Goal: Task Accomplishment & Management: Use online tool/utility

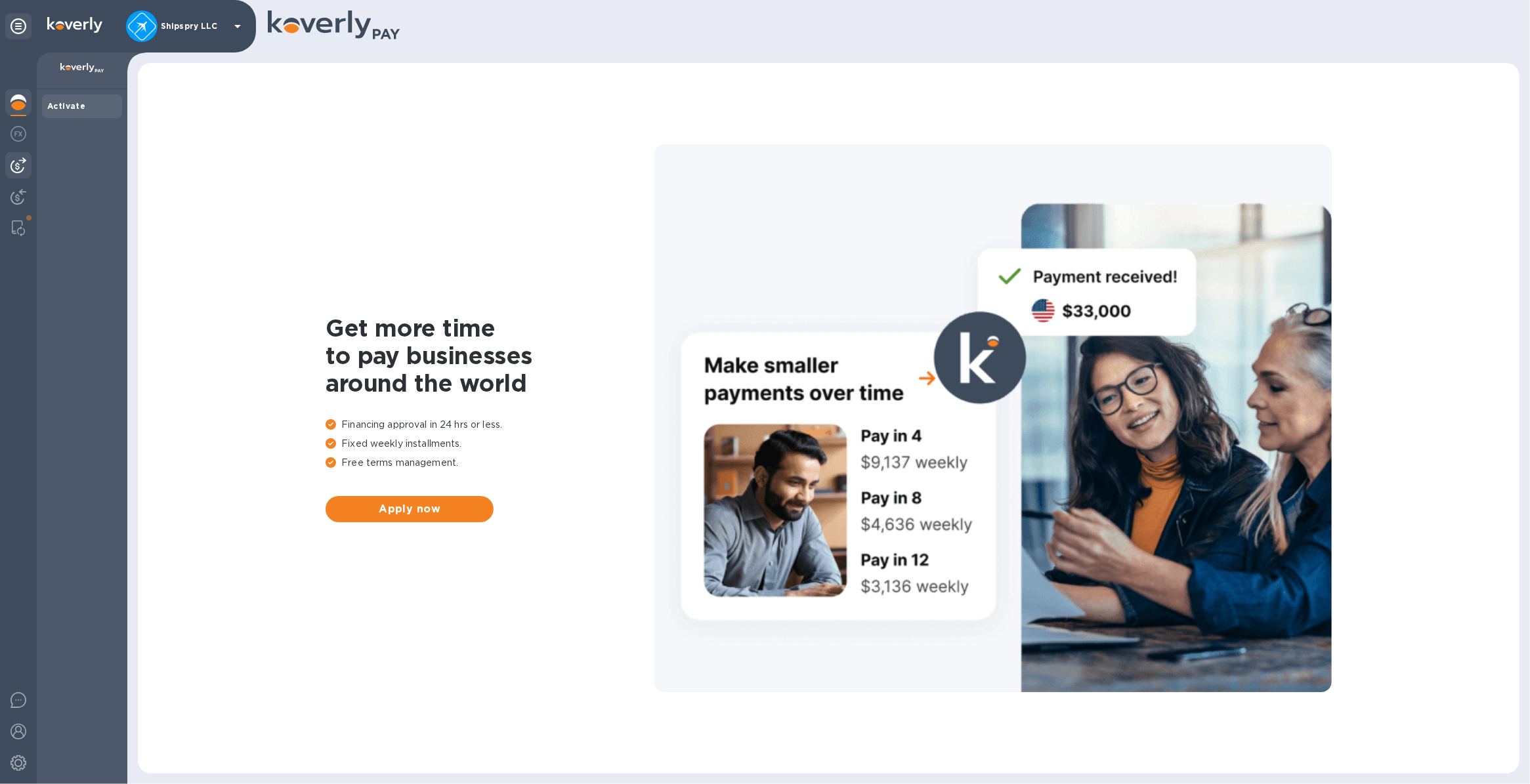
click at [12, 164] on img at bounding box center [19, 166] width 16 height 16
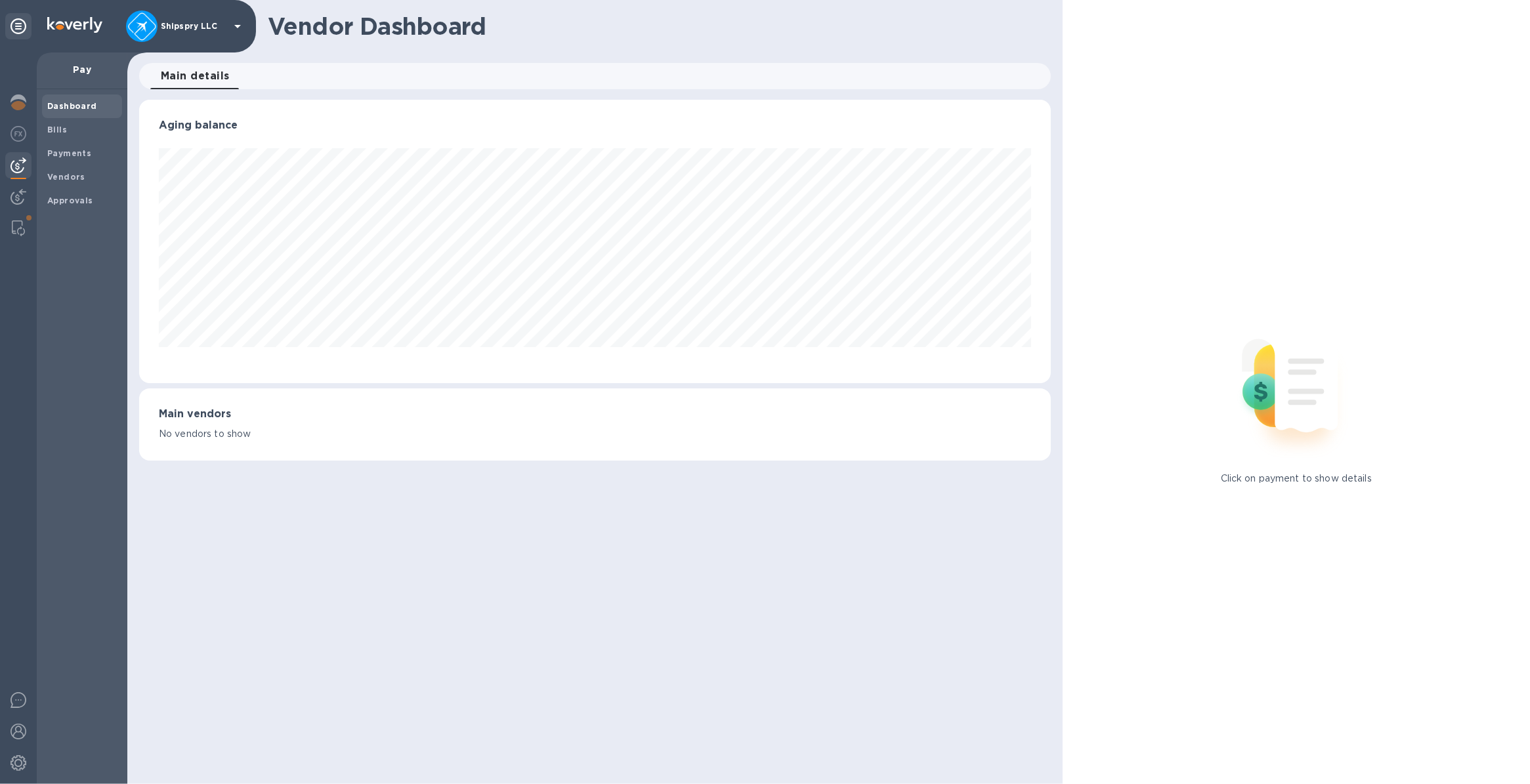
scroll to position [283, 911]
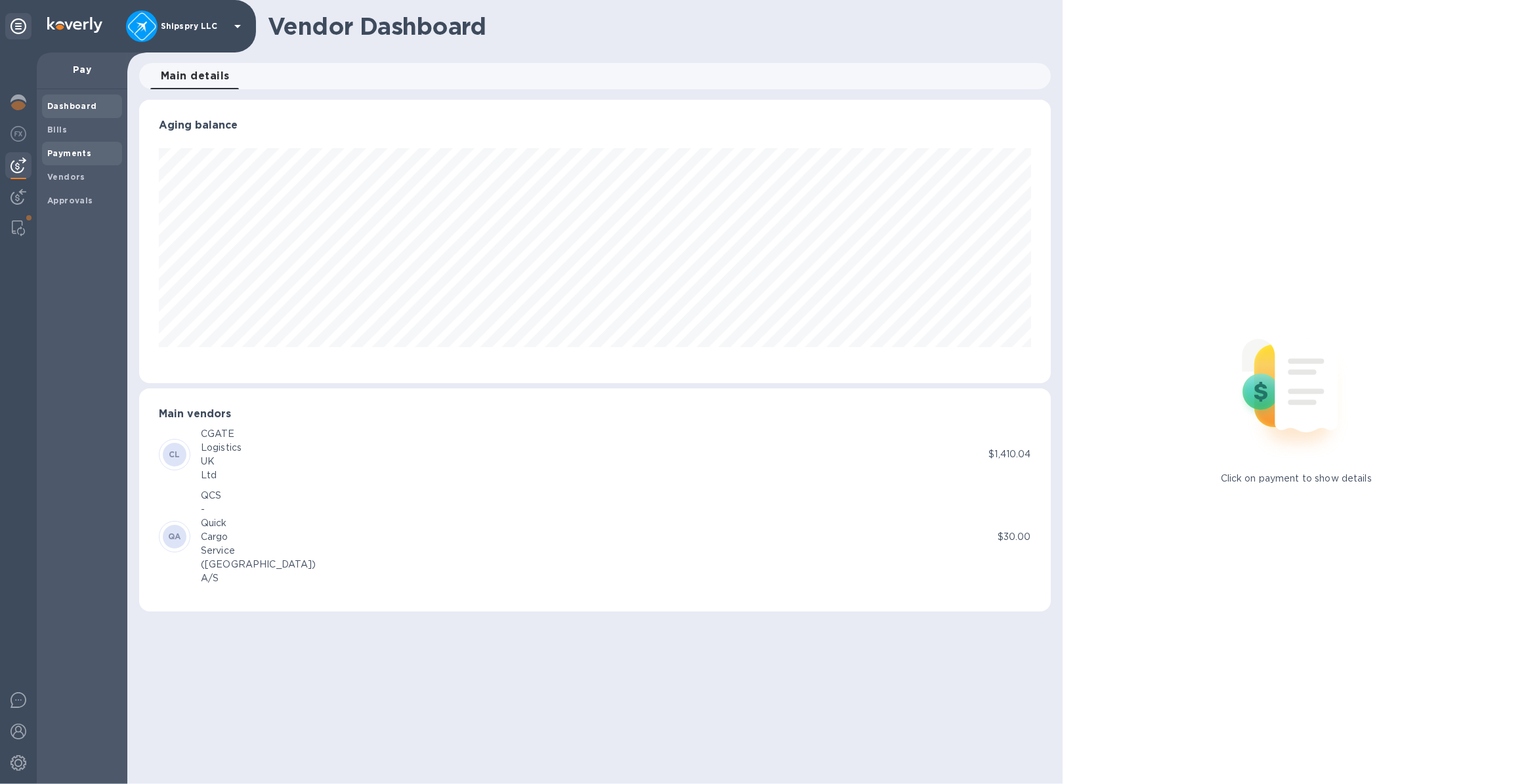
click at [72, 149] on b "Payments" at bounding box center [70, 153] width 44 height 10
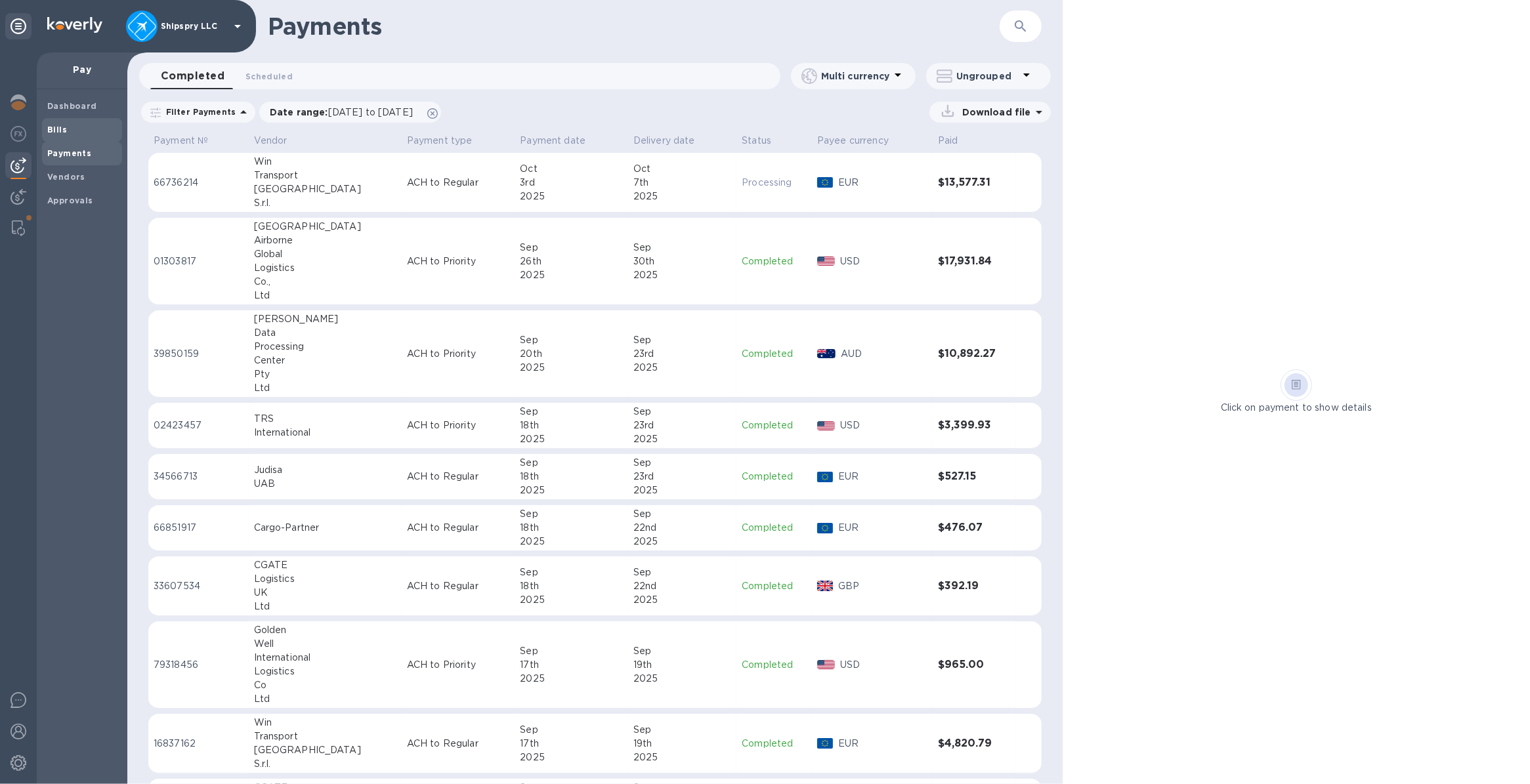
click at [56, 123] on span "Bills" at bounding box center [57, 130] width 19 height 13
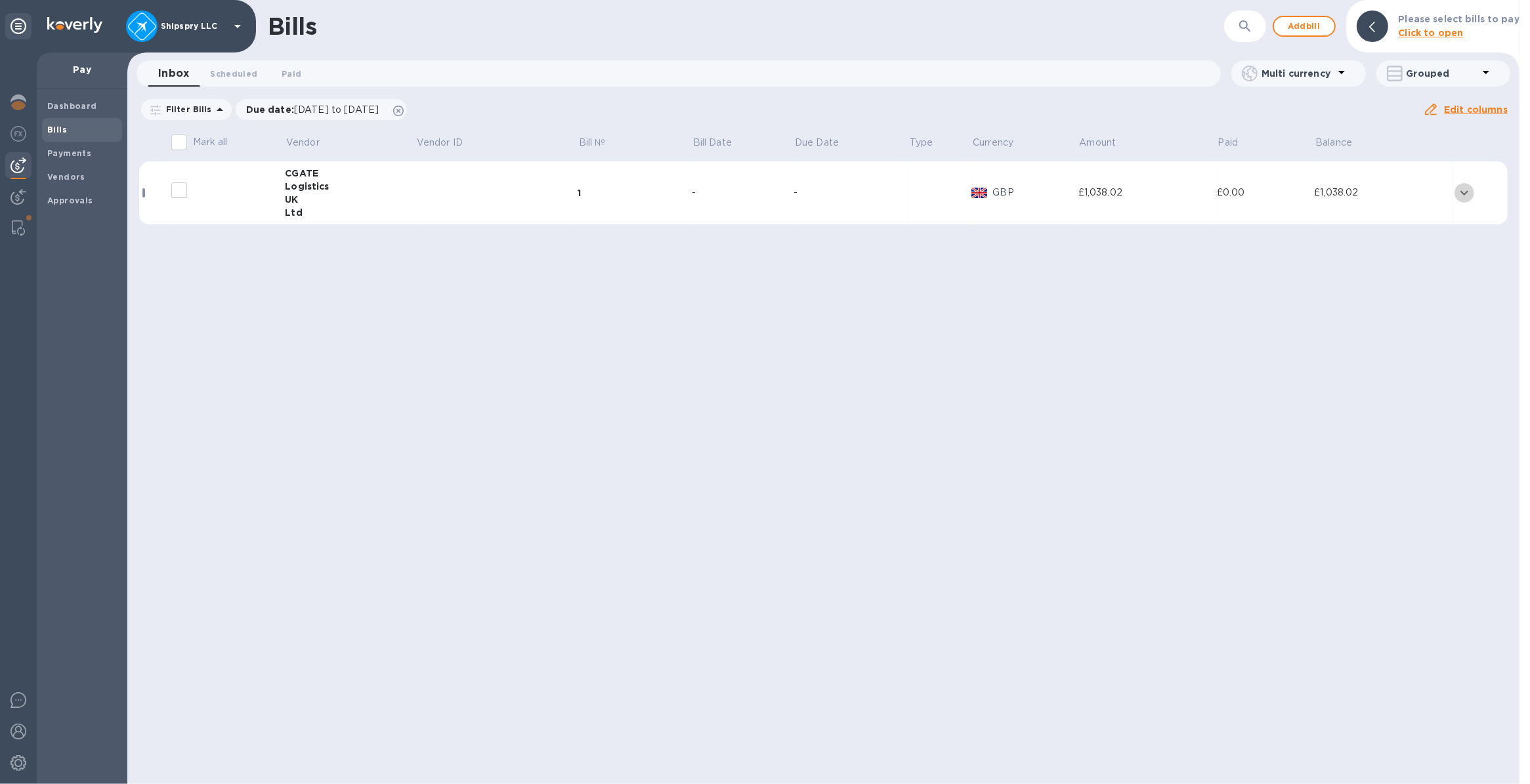
click at [1465, 192] on icon "expand row" at bounding box center [1464, 192] width 8 height 5
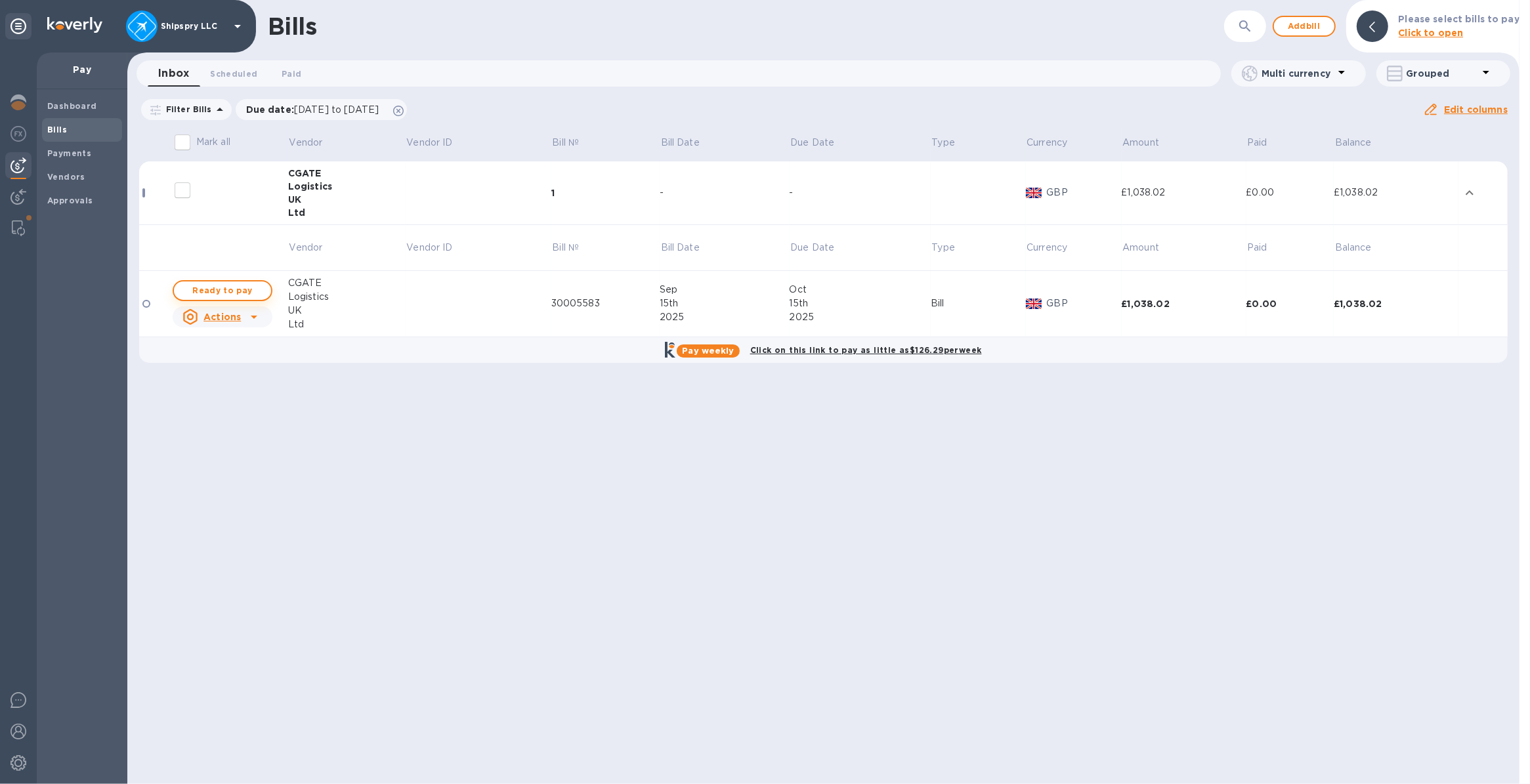
click at [214, 287] on span "Ready to pay" at bounding box center [222, 291] width 76 height 16
checkbox input "true"
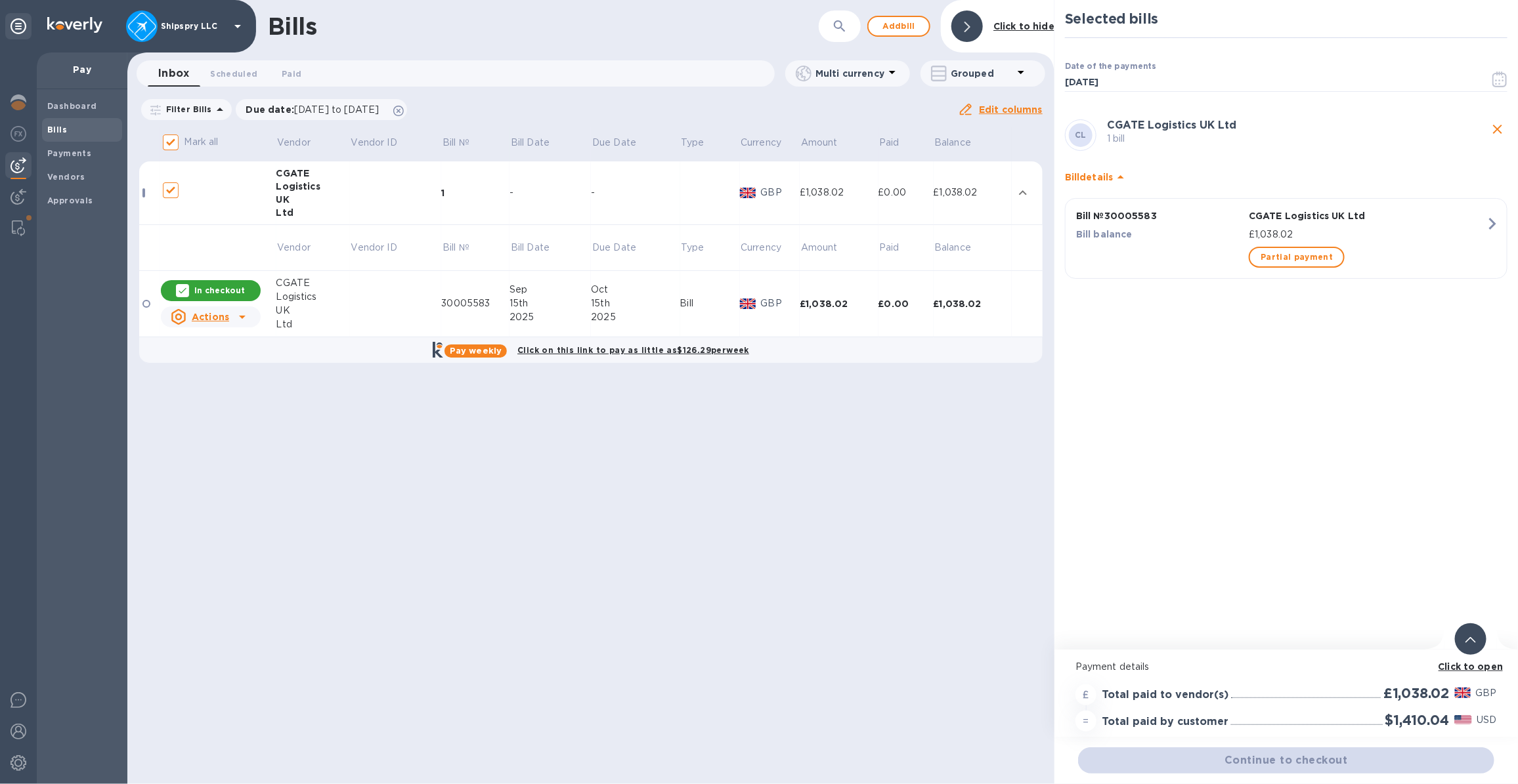
click at [1248, 759] on div "Continue to checkout" at bounding box center [1286, 761] width 422 height 31
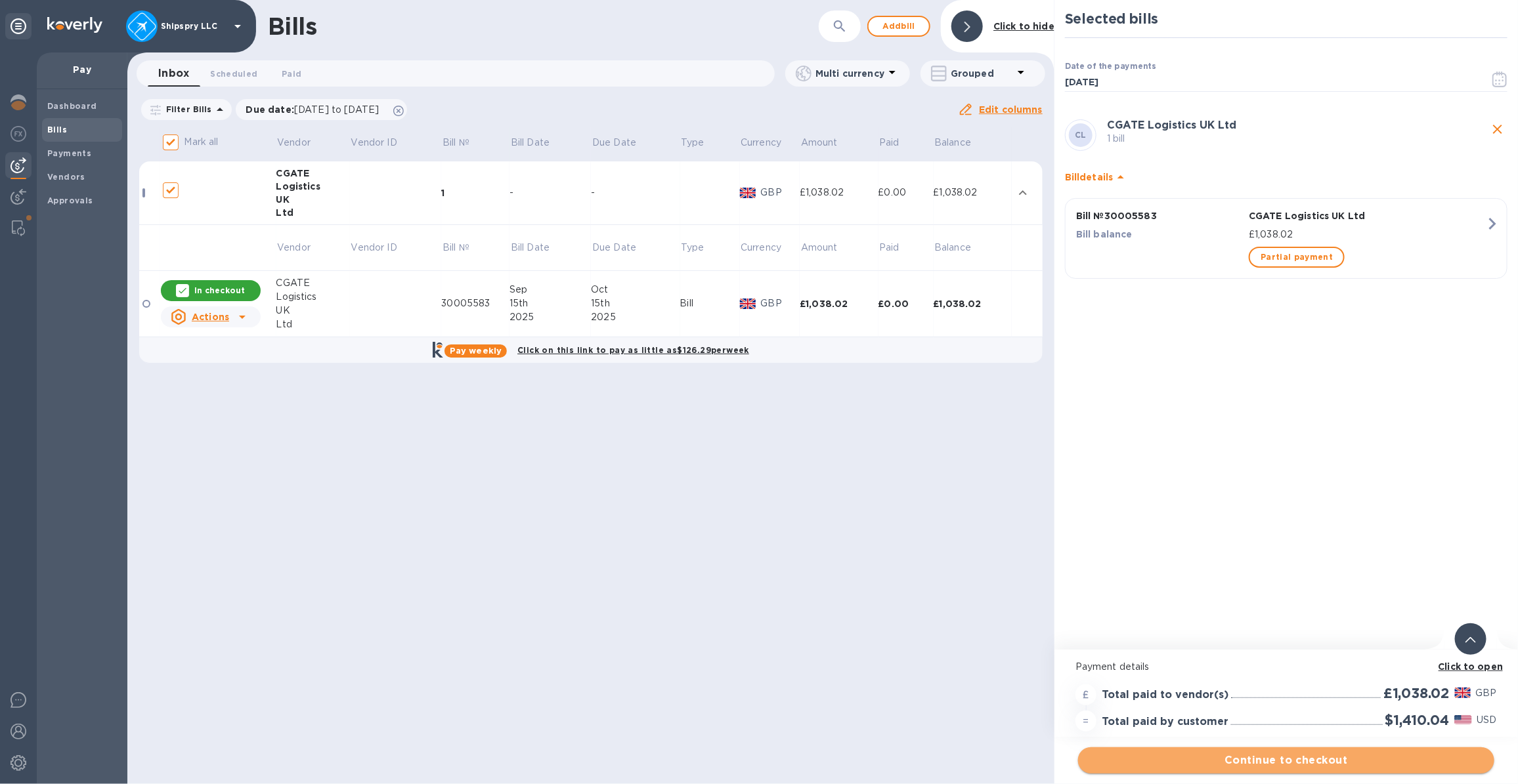
click at [1223, 763] on span "Continue to checkout" at bounding box center [1287, 761] width 396 height 16
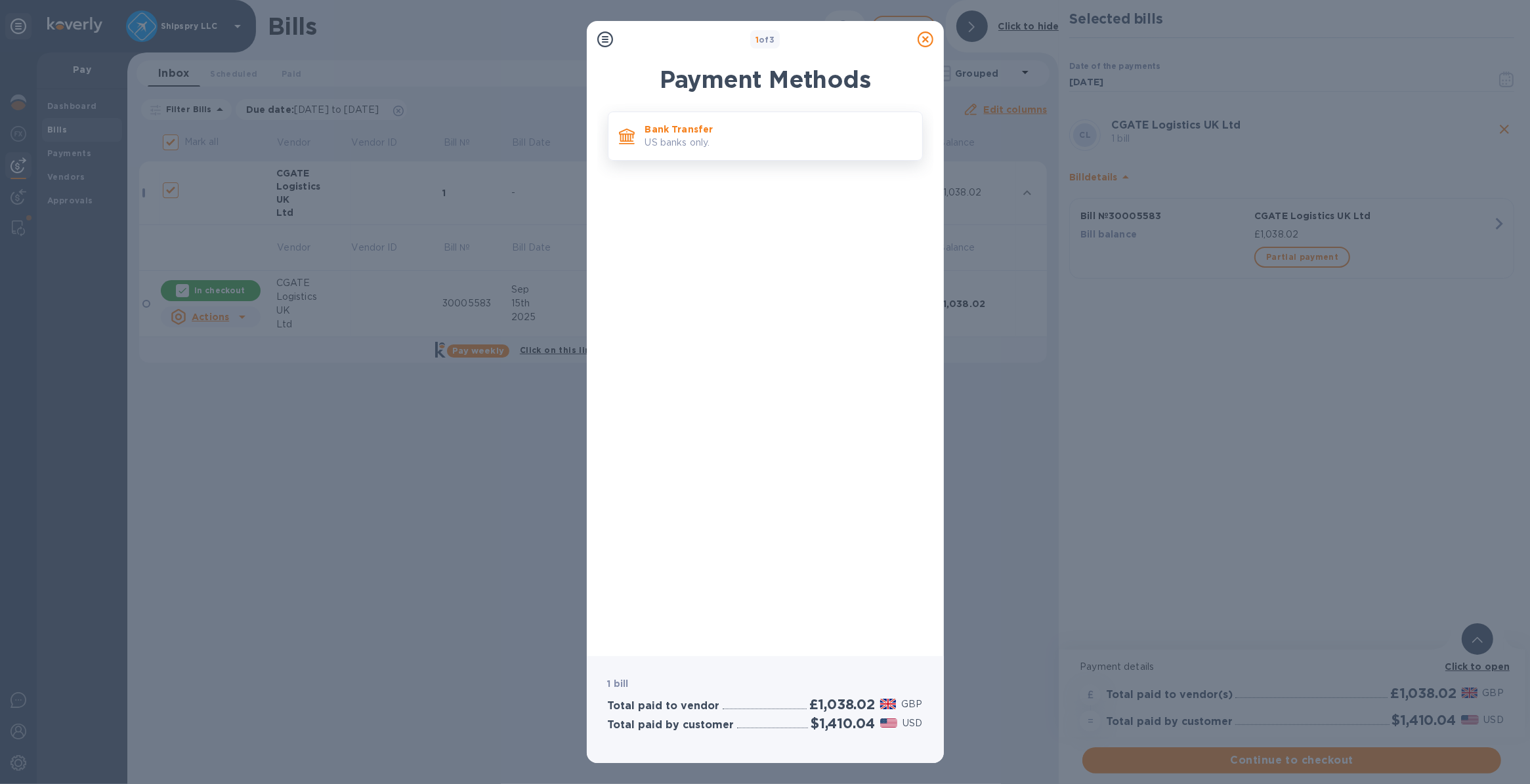
click at [640, 146] on div "Bank Transfer US banks only." at bounding box center [778, 136] width 277 height 38
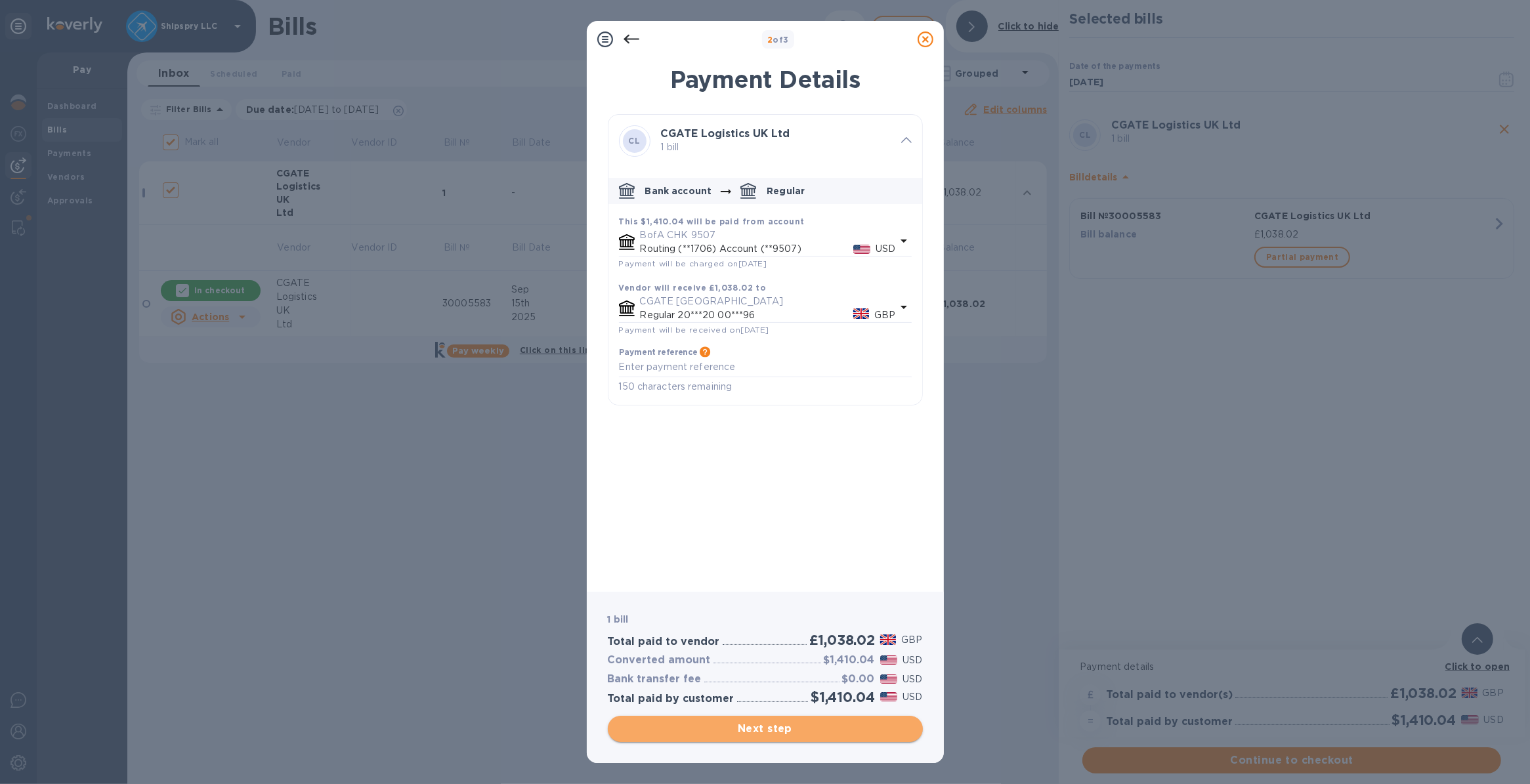
click at [742, 724] on span "Next step" at bounding box center [765, 729] width 294 height 16
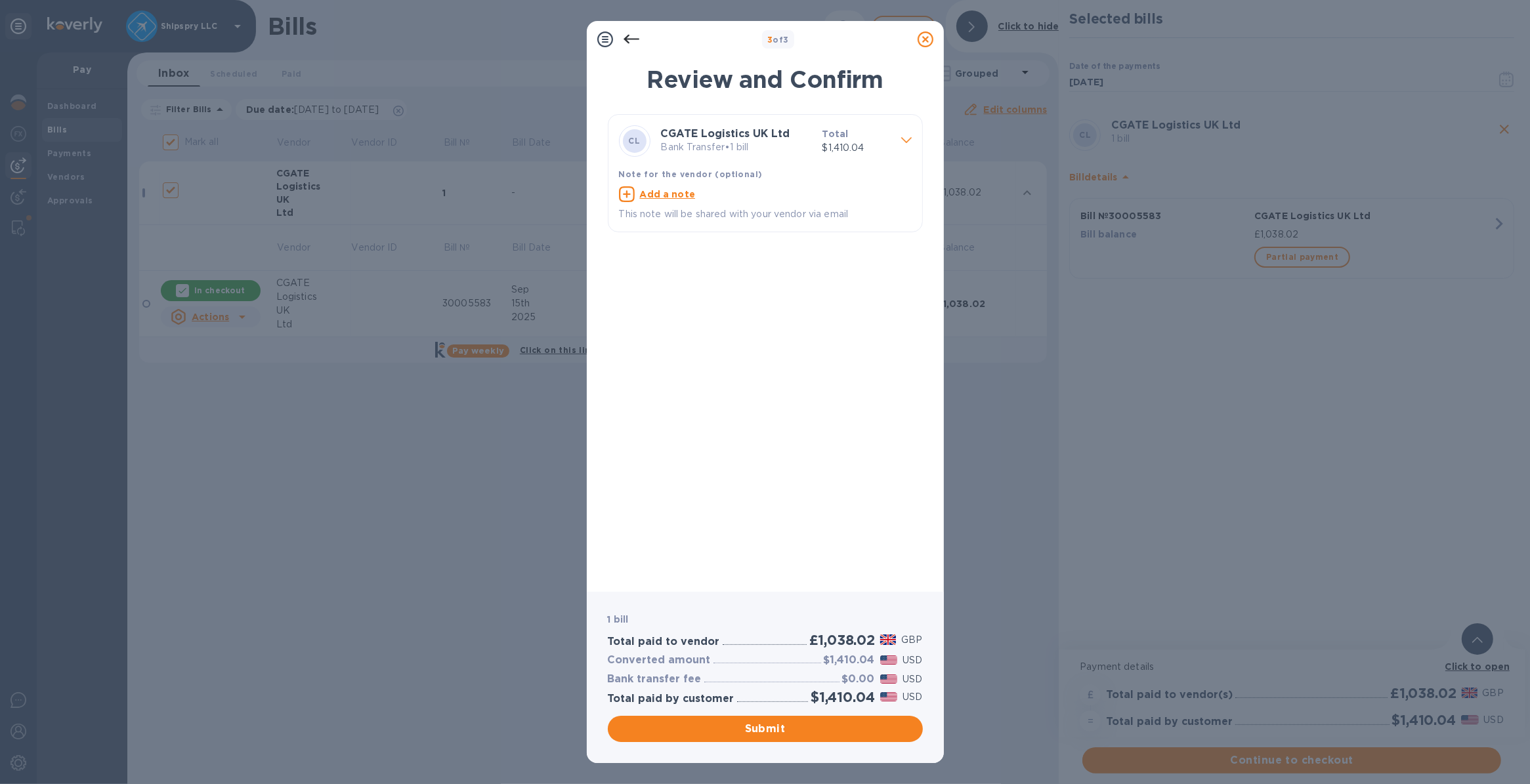
click at [664, 185] on div "Add a note" at bounding box center [765, 194] width 298 height 21
click at [659, 195] on u "Add a note" at bounding box center [667, 194] width 56 height 11
click at [659, 195] on textarea at bounding box center [755, 196] width 271 height 11
type textarea "shipspry LLC [GEOGRAPHIC_DATA]"
click at [753, 728] on span "Submit" at bounding box center [765, 729] width 294 height 16
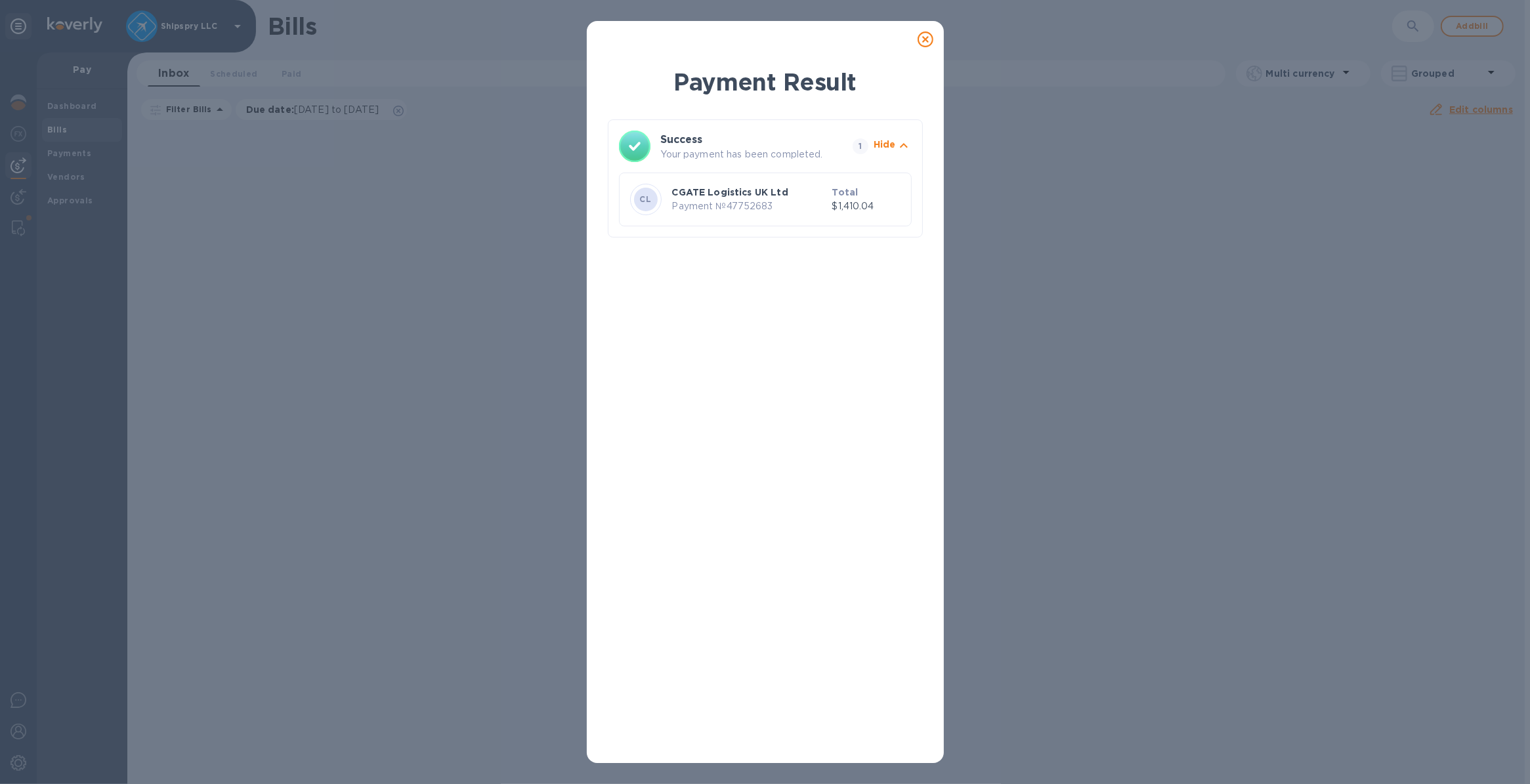
click at [923, 34] on icon at bounding box center [926, 40] width 16 height 16
